Goal: Transaction & Acquisition: Purchase product/service

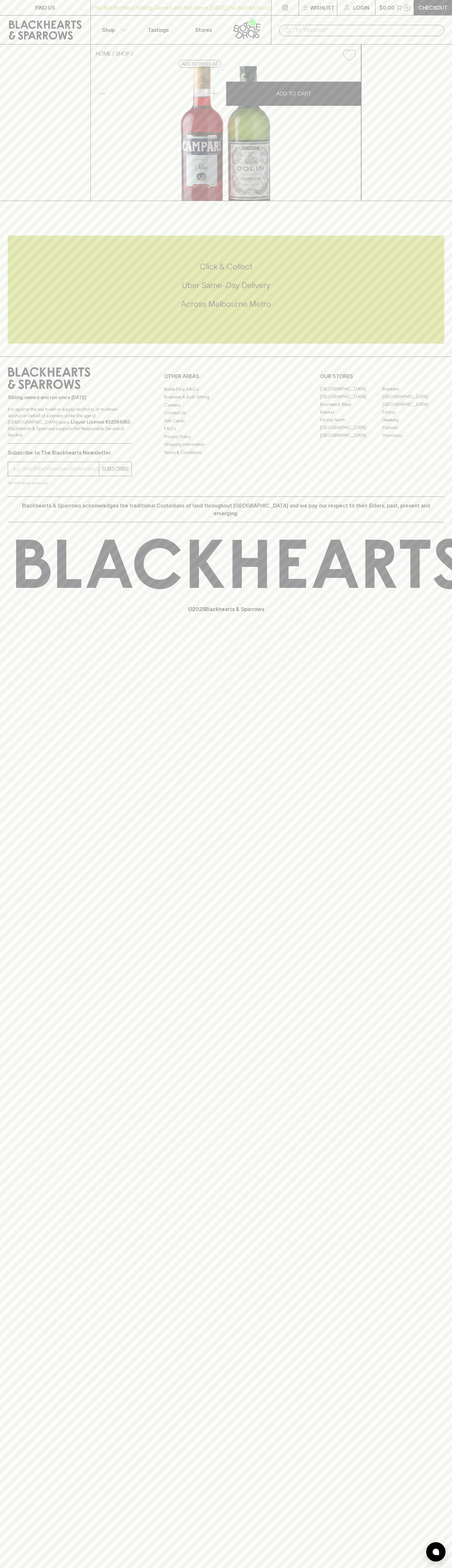
click at [310, 4] on p "Wishlist" at bounding box center [322, 7] width 24 height 8
click at [428, 267] on div at bounding box center [226, 784] width 452 height 1568
click at [403, 1567] on html "FIND US | No Bad Bottles | Sibling Owned and Run Since 2006 | No Bad Bottles | …" at bounding box center [226, 784] width 452 height 1568
click at [12, 1556] on div at bounding box center [226, 784] width 452 height 1568
